Goal: Task Accomplishment & Management: Manage account settings

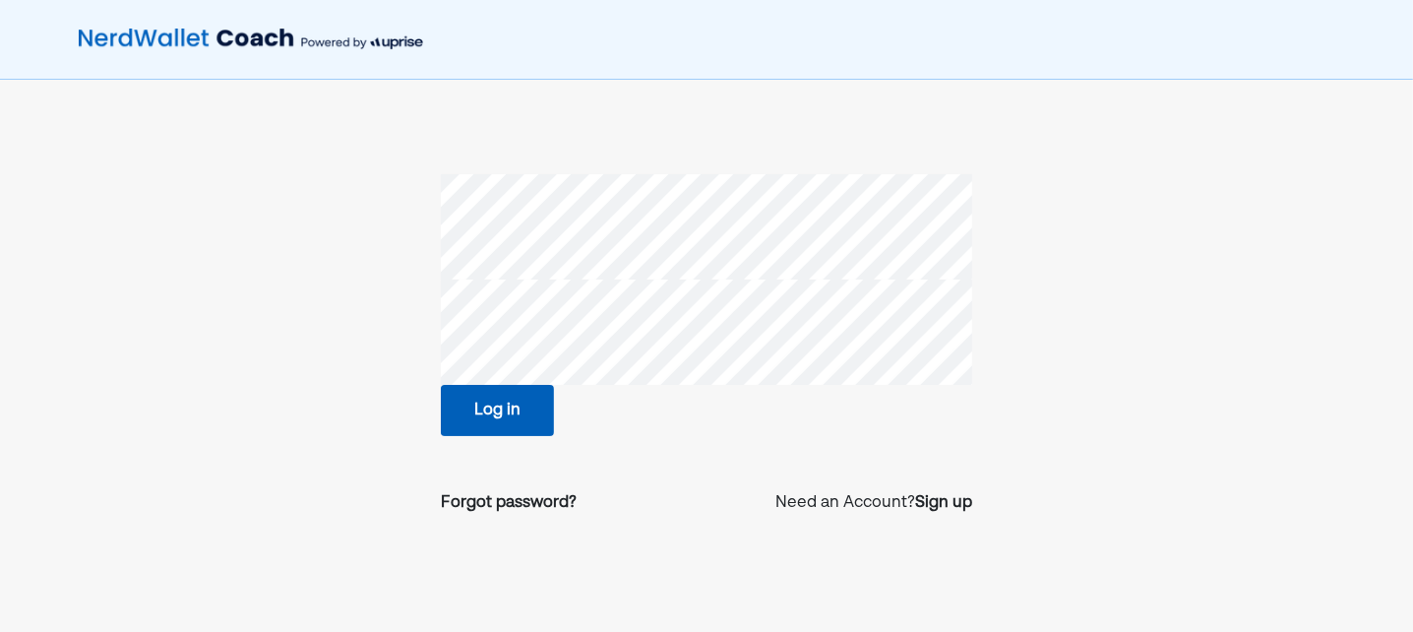
click at [500, 426] on button "Log in" at bounding box center [497, 410] width 113 height 51
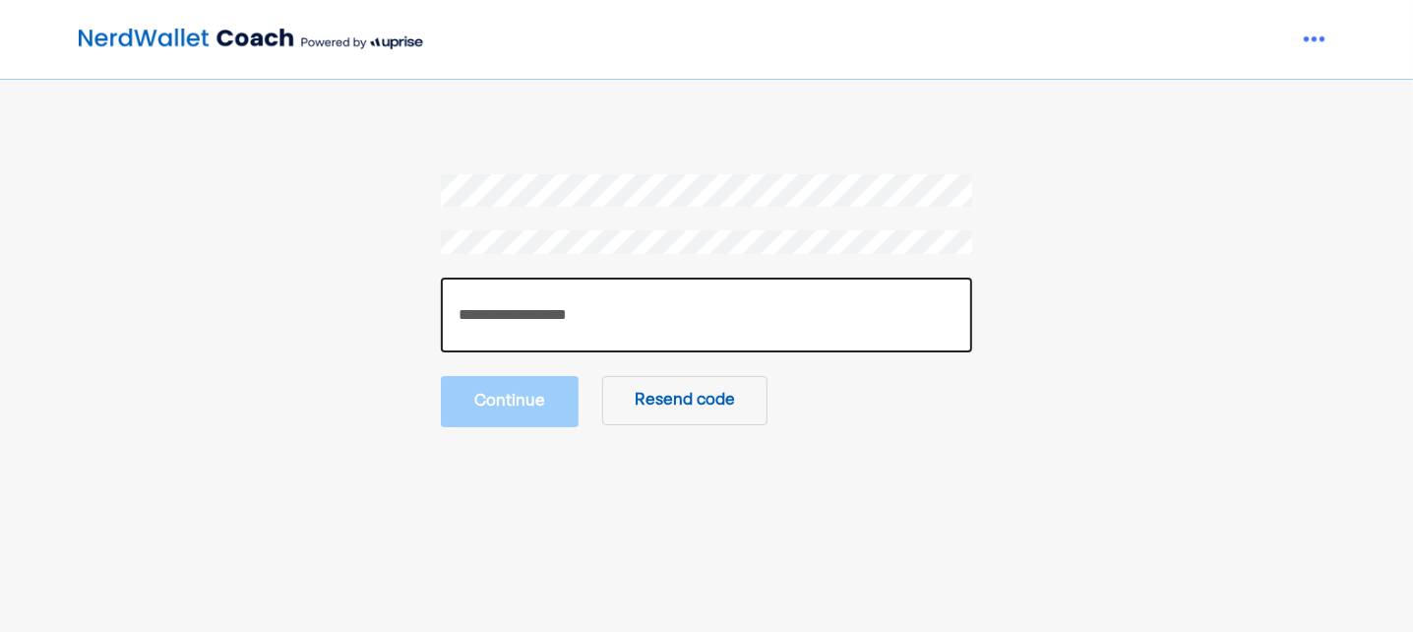
click at [522, 322] on input "number" at bounding box center [706, 314] width 531 height 75
click at [609, 311] on input "number" at bounding box center [706, 314] width 531 height 75
paste input "******"
type input "******"
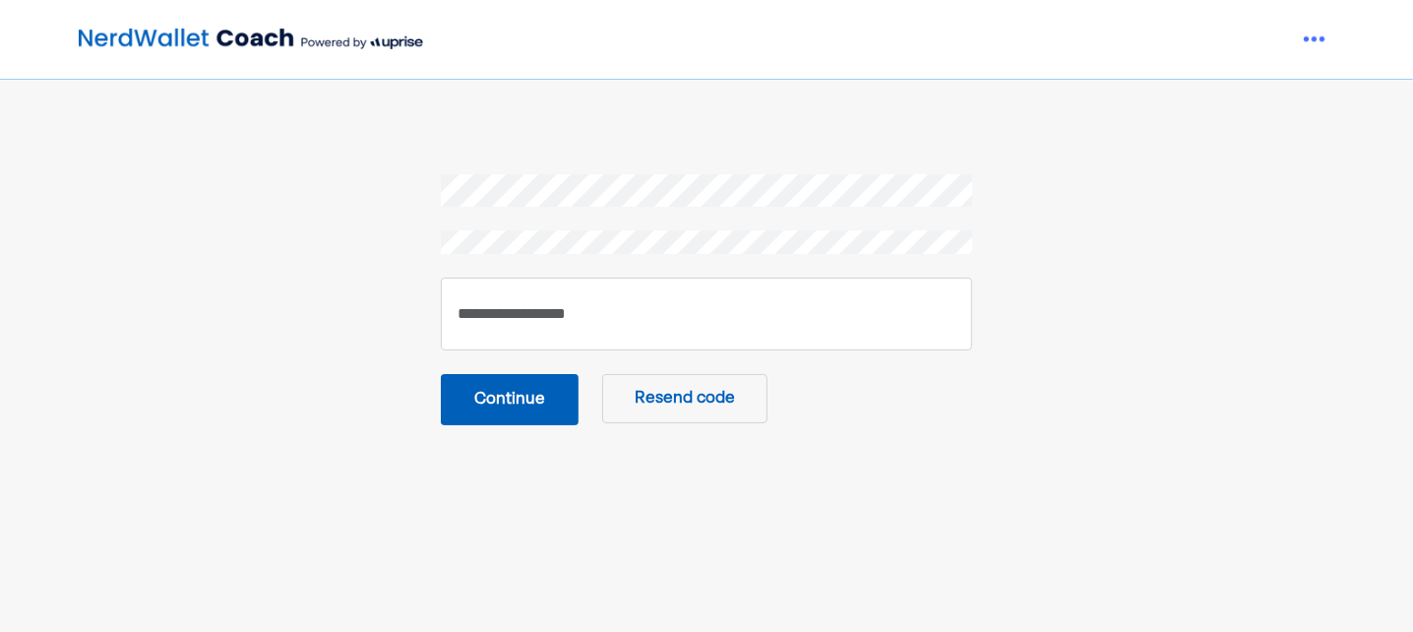
click at [522, 397] on button "Continue" at bounding box center [510, 399] width 138 height 51
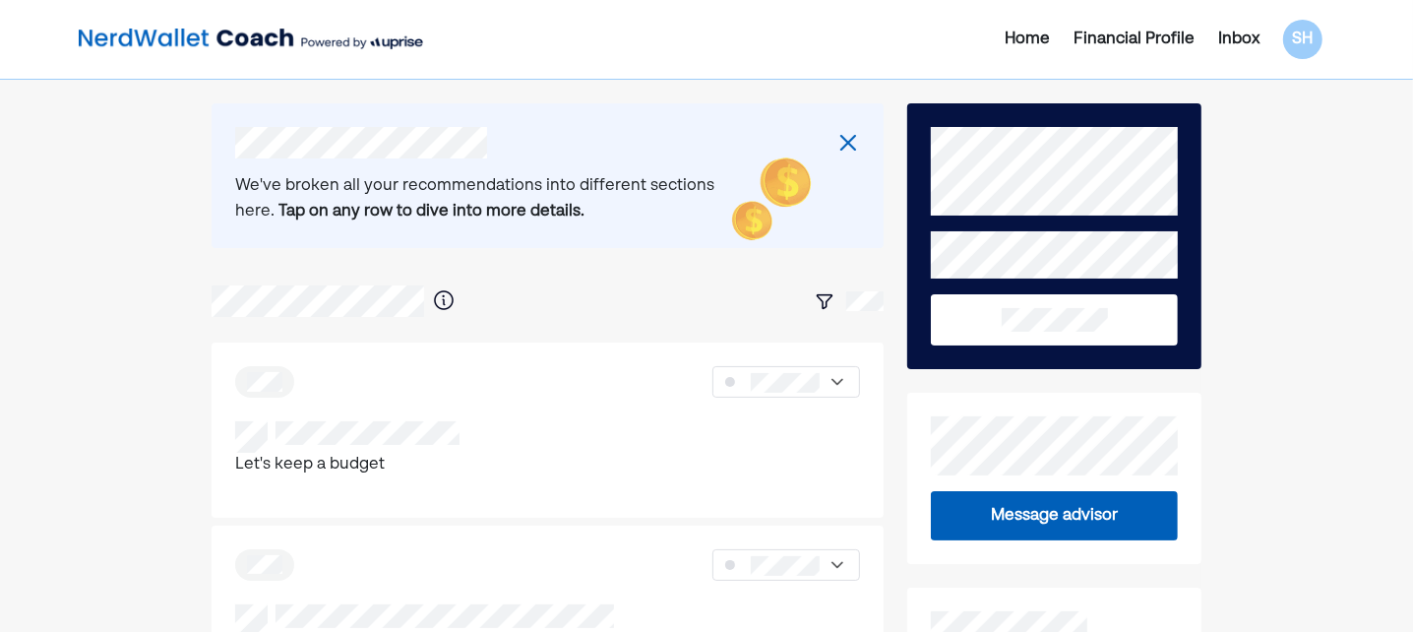
click at [1250, 35] on div "Inbox" at bounding box center [1238, 40] width 41 height 24
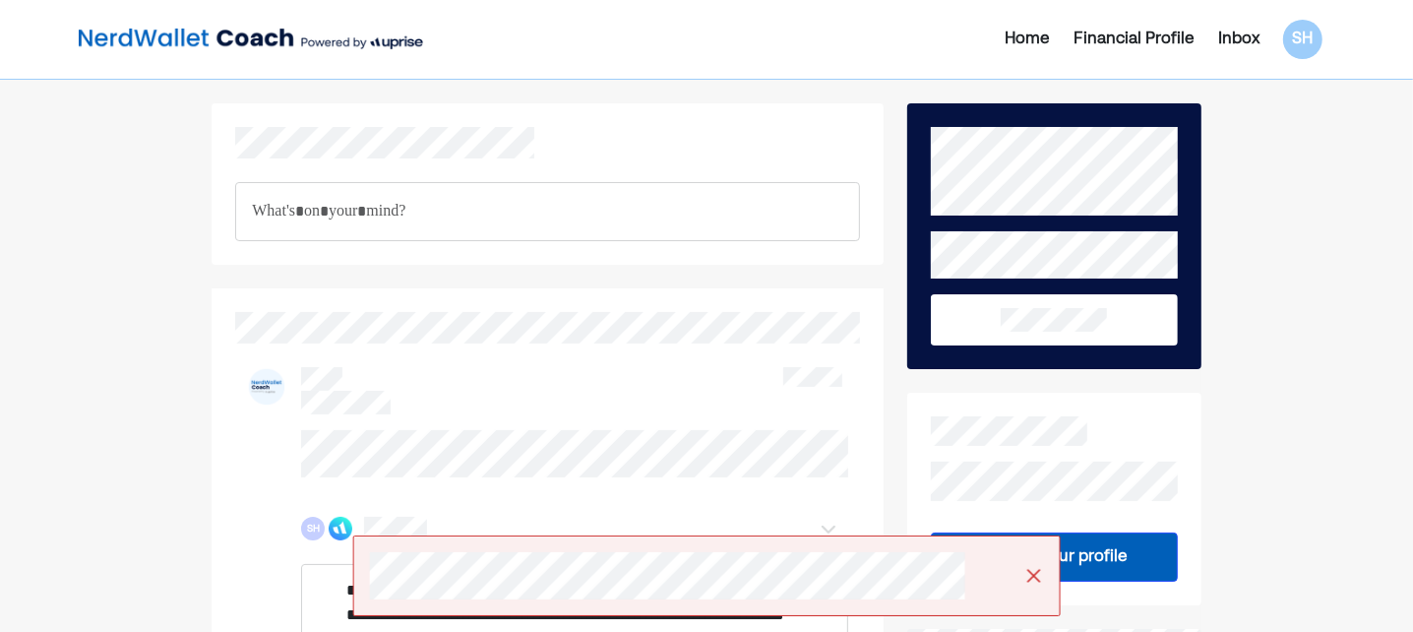
click at [1239, 43] on div "Inbox" at bounding box center [1238, 40] width 41 height 24
click at [1308, 44] on div "SH" at bounding box center [1302, 39] width 39 height 39
click at [1282, 88] on div "Upgrade" at bounding box center [1290, 86] width 65 height 24
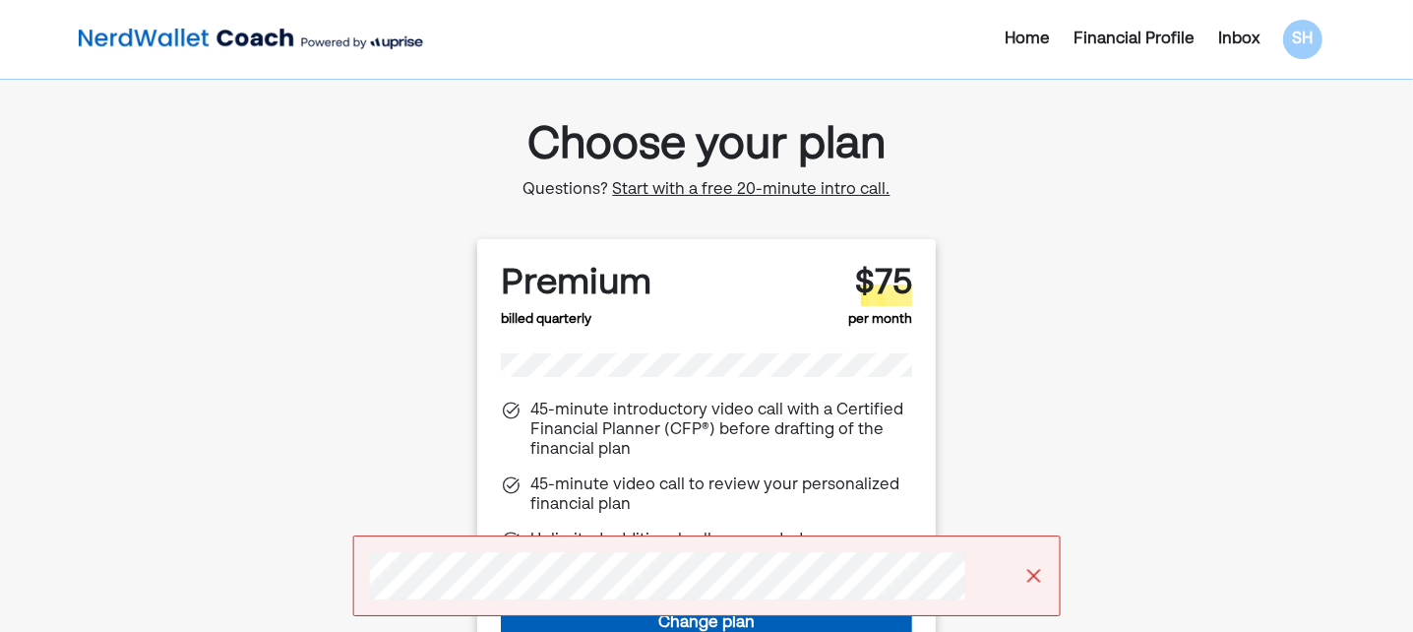
click at [1037, 37] on div "Home" at bounding box center [1027, 40] width 45 height 24
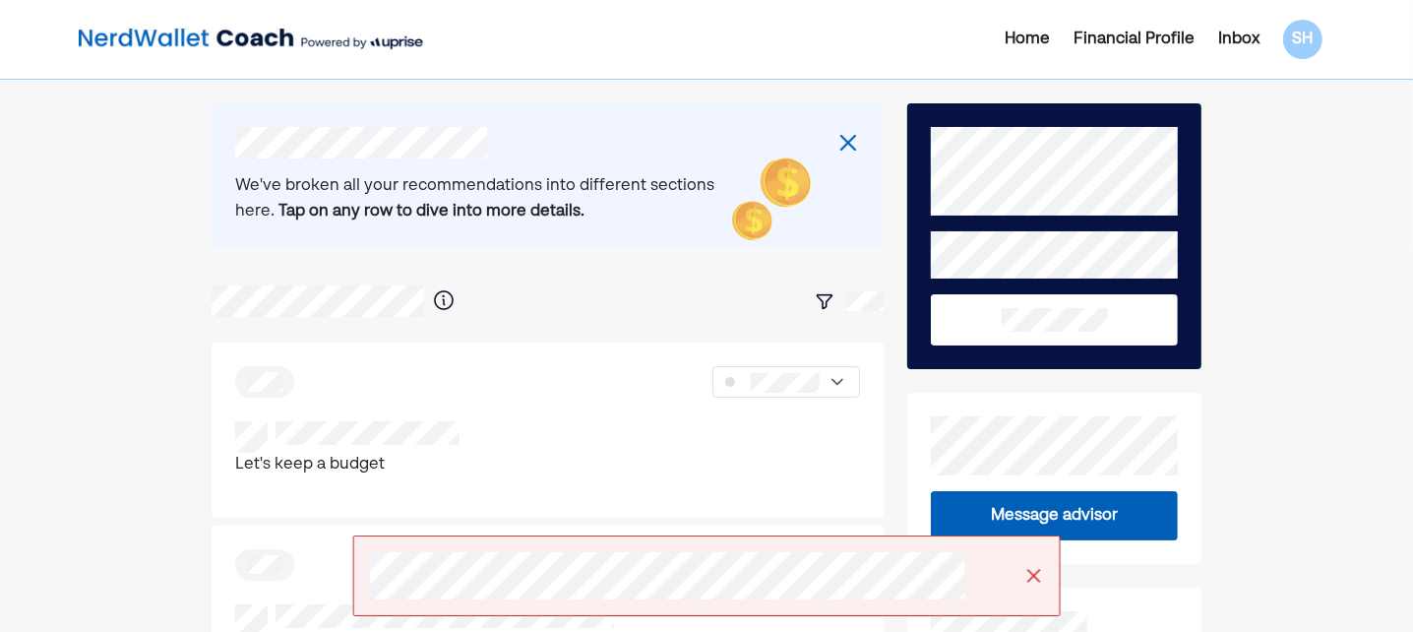
click at [1132, 41] on div "Financial Profile" at bounding box center [1134, 40] width 121 height 24
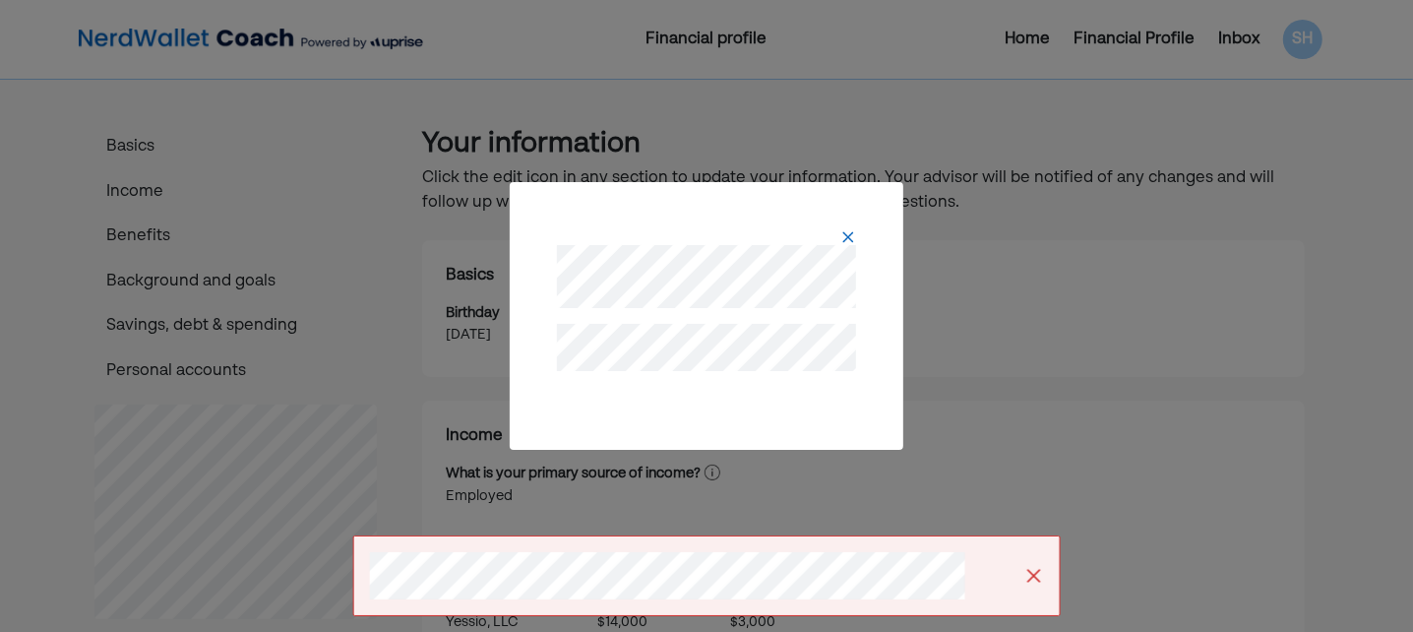
click at [862, 247] on div at bounding box center [706, 261] width 346 height 110
click at [848, 239] on img at bounding box center [848, 237] width 16 height 16
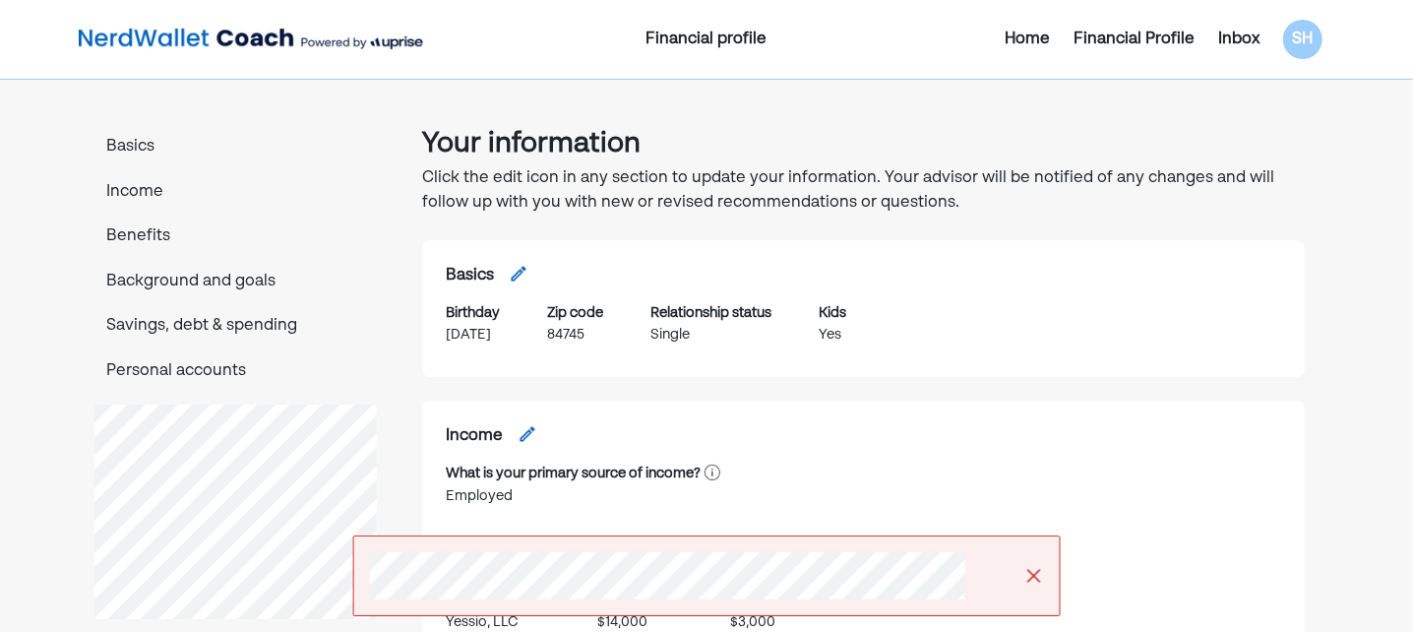
click at [1025, 567] on img at bounding box center [1033, 576] width 20 height 20
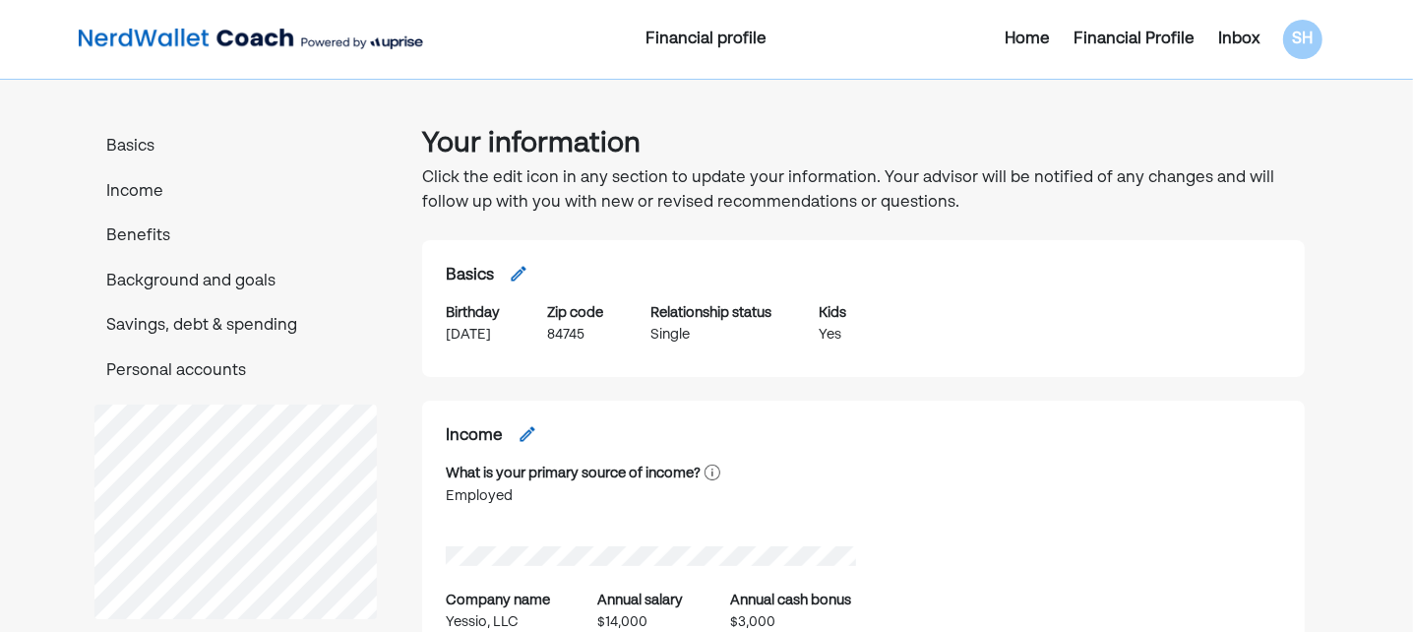
click at [153, 285] on p "Background and goals" at bounding box center [235, 283] width 282 height 26
click at [161, 373] on p "Personal accounts" at bounding box center [235, 372] width 282 height 26
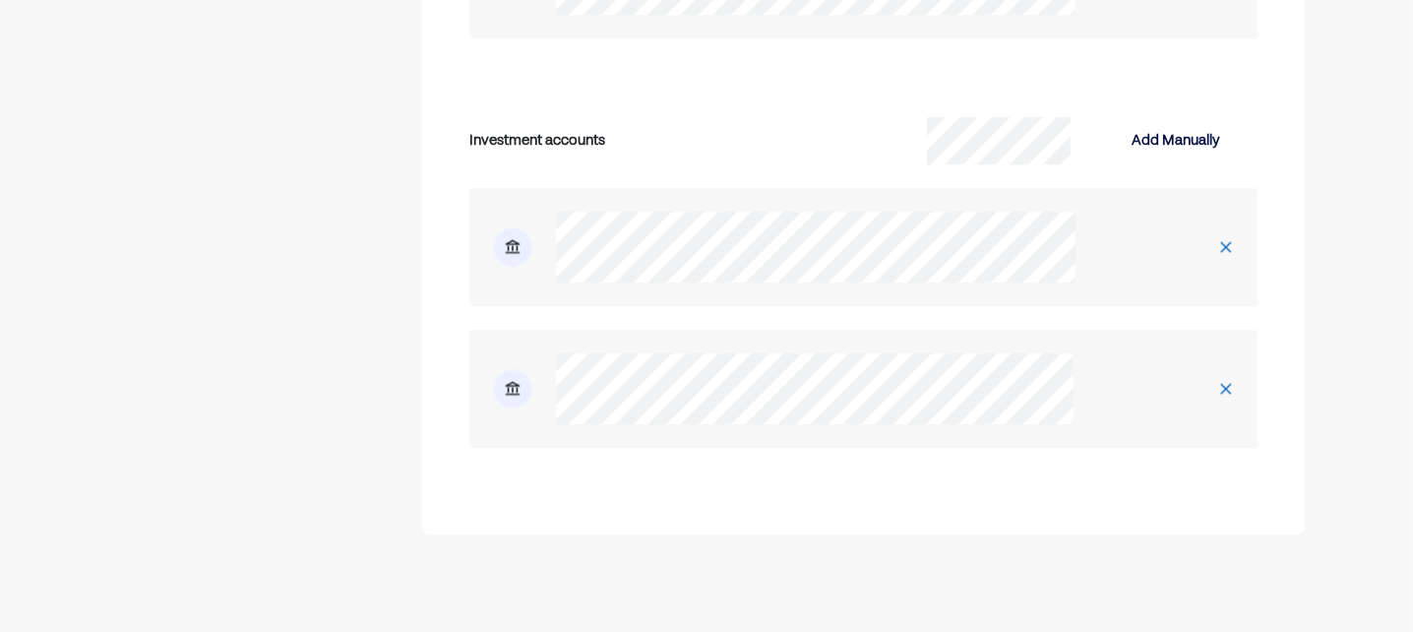
scroll to position [4641, 0]
